Goal: Navigation & Orientation: Go to known website

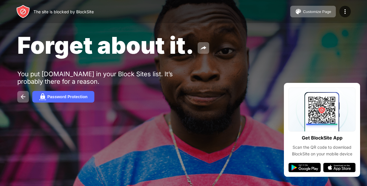
drag, startPoint x: 0, startPoint y: 0, endPoint x: 231, endPoint y: 91, distance: 248.5
click at [231, 91] on div "Password Protection" at bounding box center [183, 97] width 332 height 12
